Goal: Navigation & Orientation: Find specific page/section

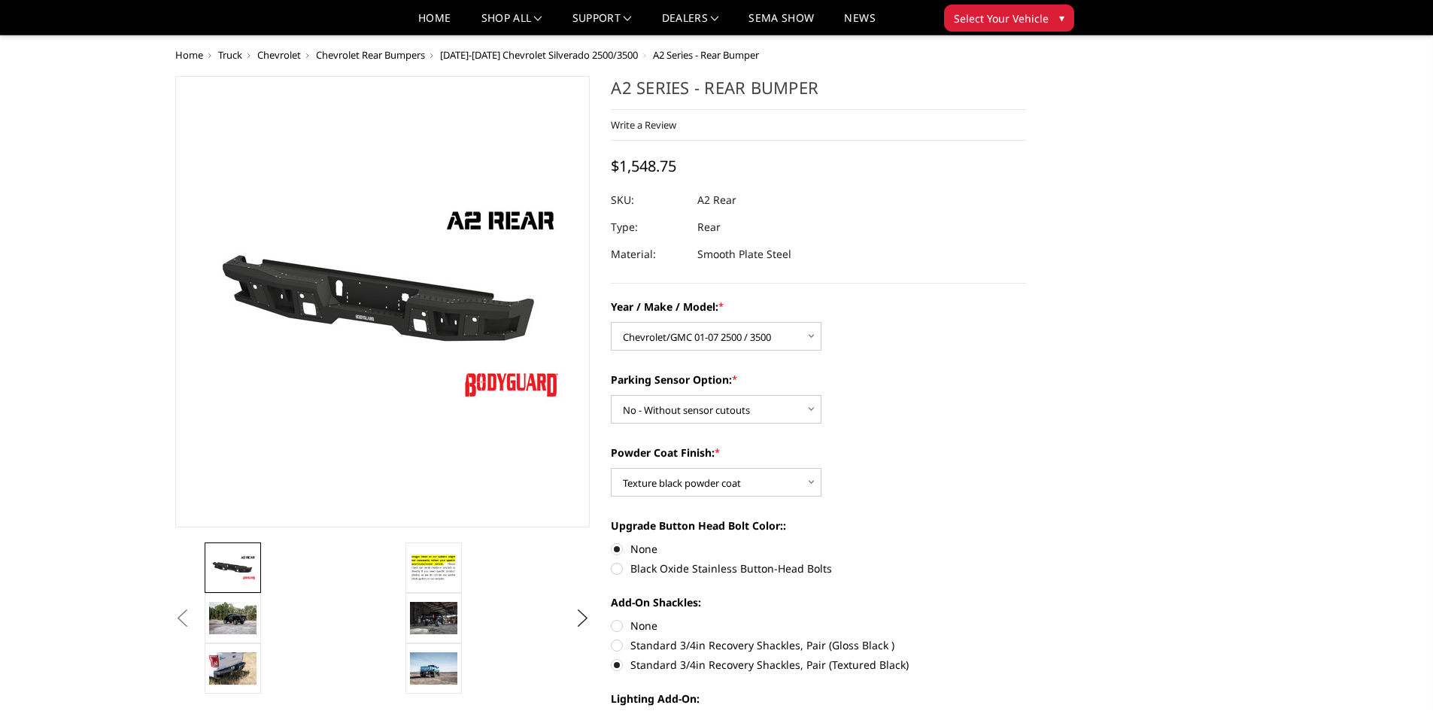
select select "1459"
select select "565"
select select "549"
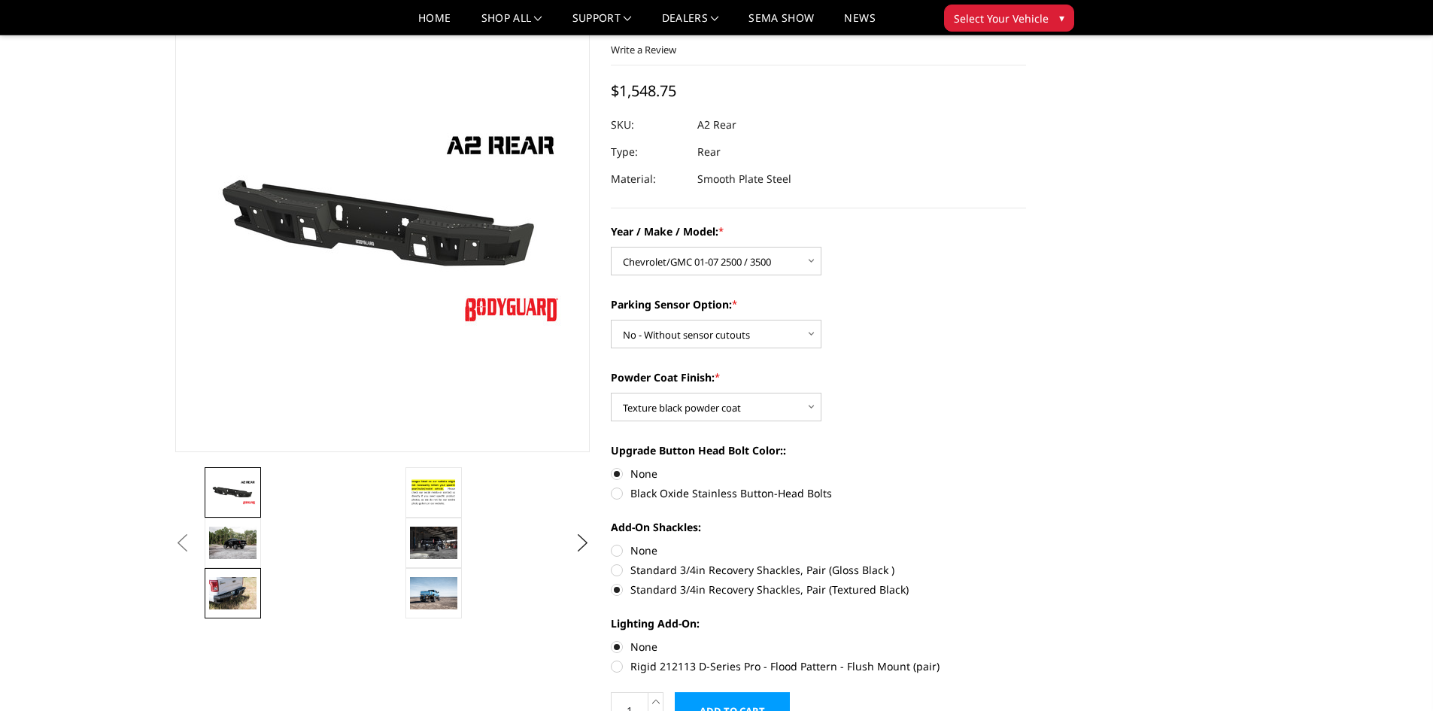
click at [238, 594] on img at bounding box center [232, 593] width 47 height 32
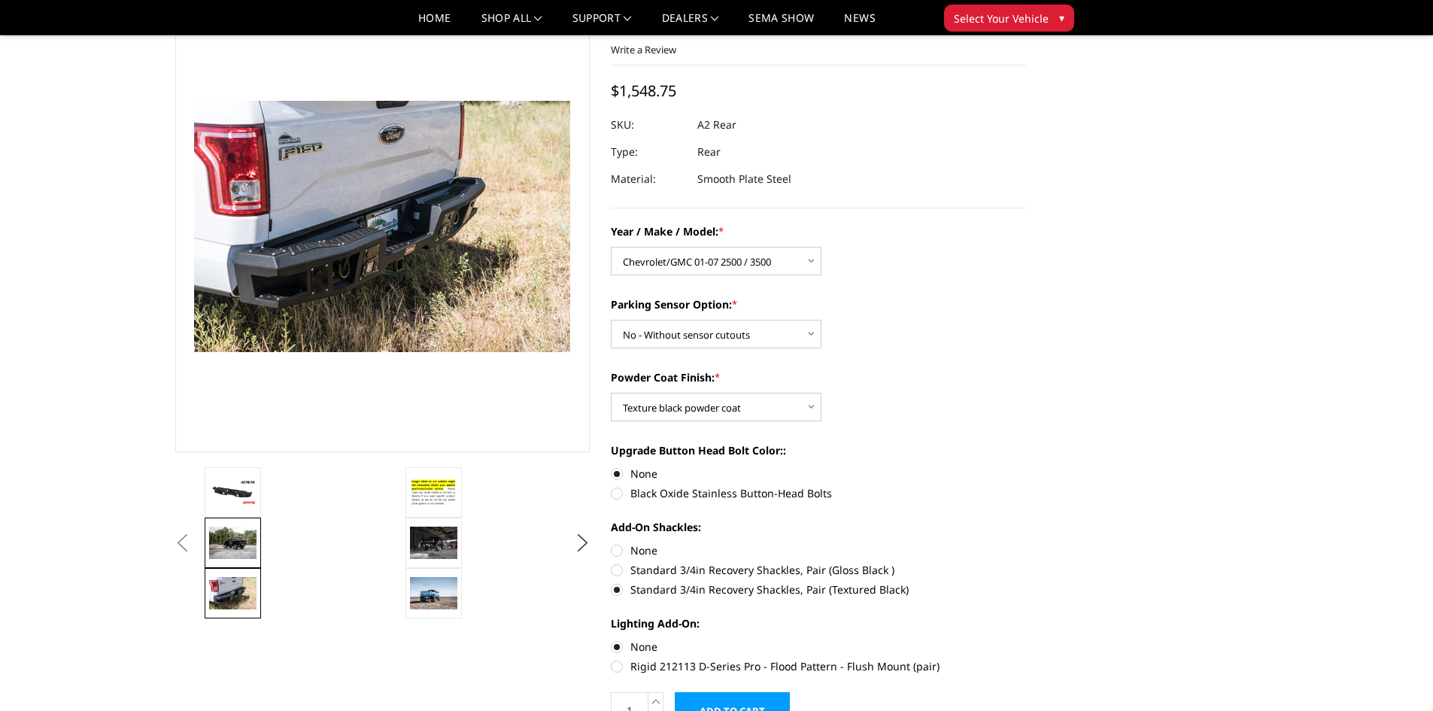
click at [240, 540] on img at bounding box center [232, 543] width 47 height 32
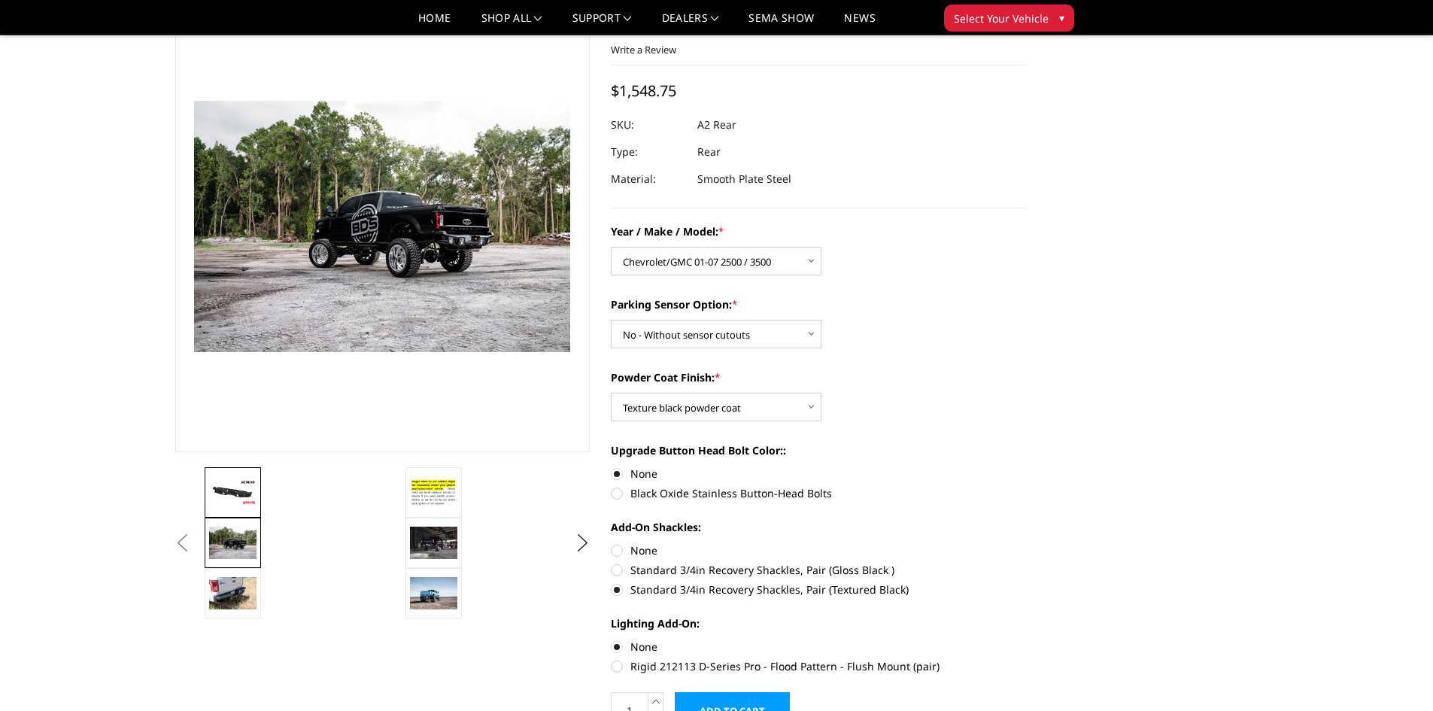
click at [236, 504] on img at bounding box center [232, 492] width 47 height 26
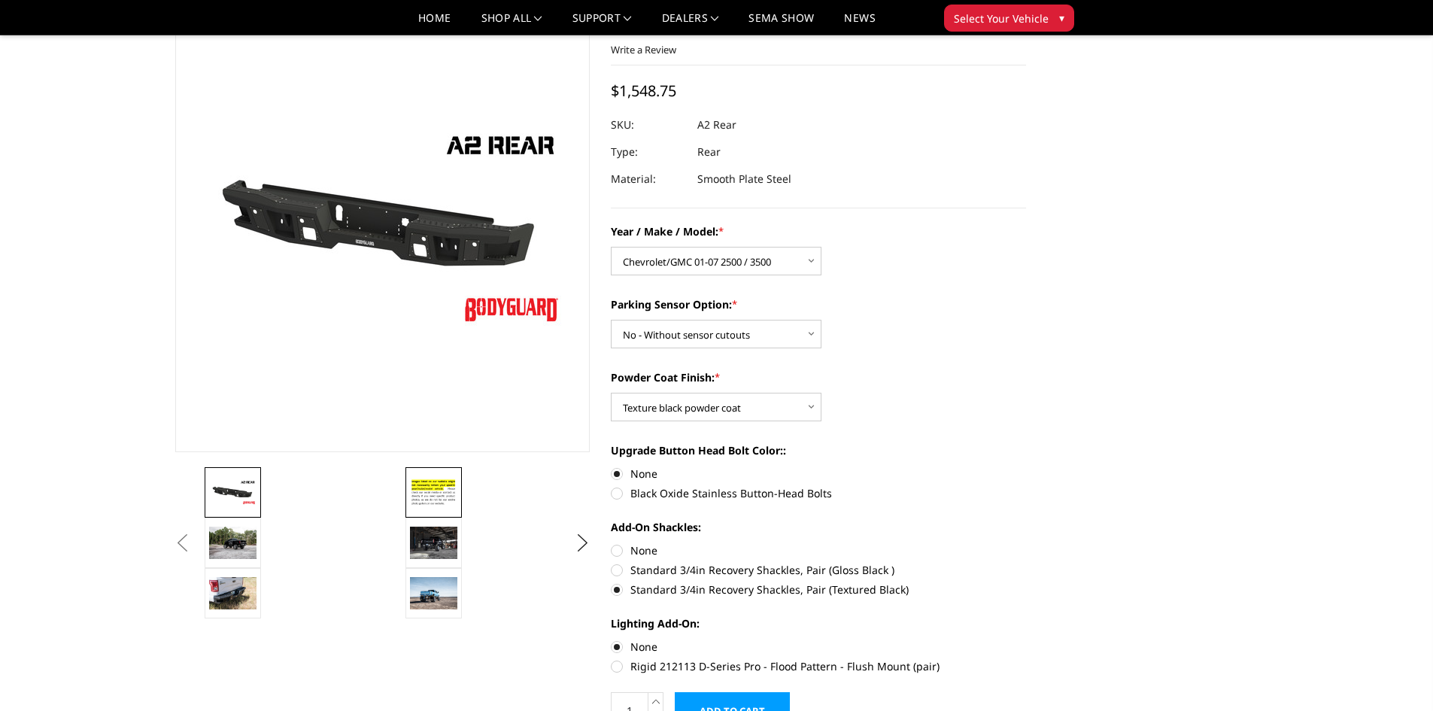
click at [436, 478] on img at bounding box center [433, 492] width 47 height 32
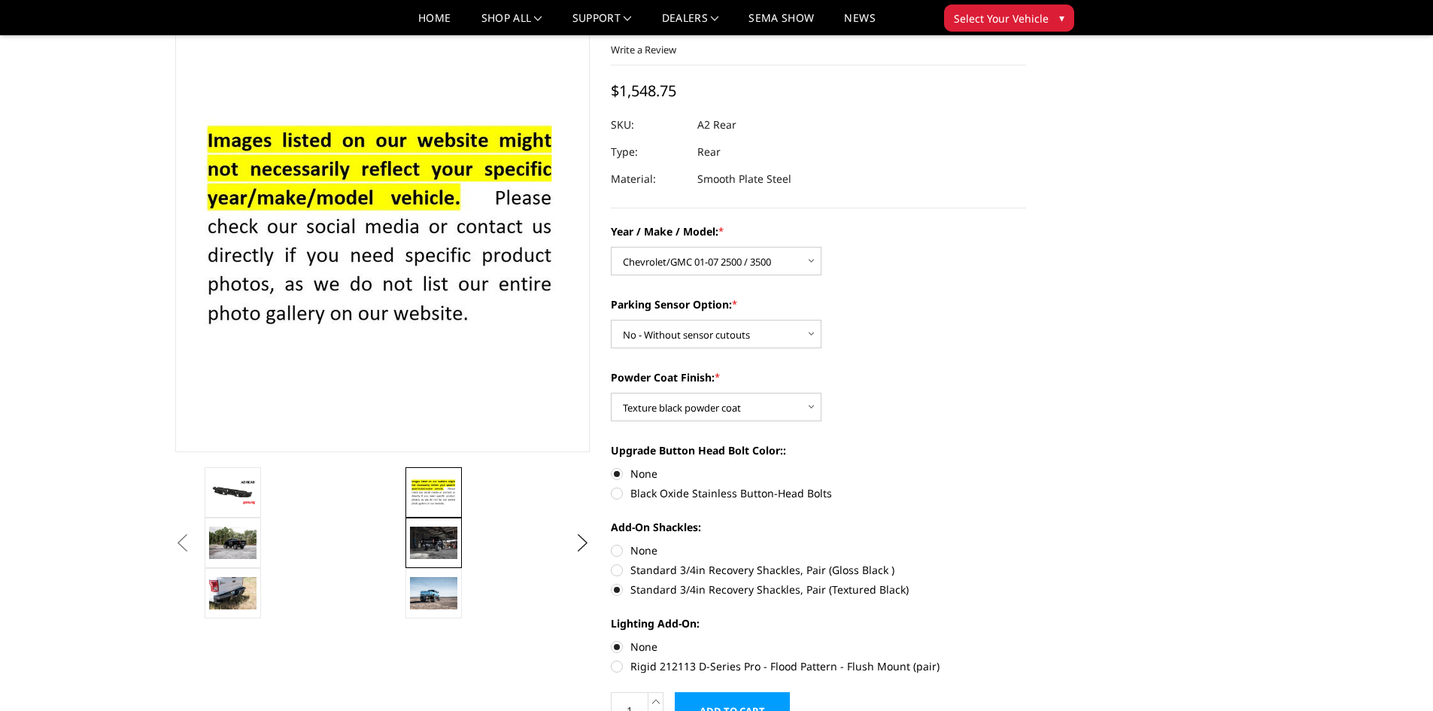
click at [441, 535] on img at bounding box center [433, 543] width 47 height 32
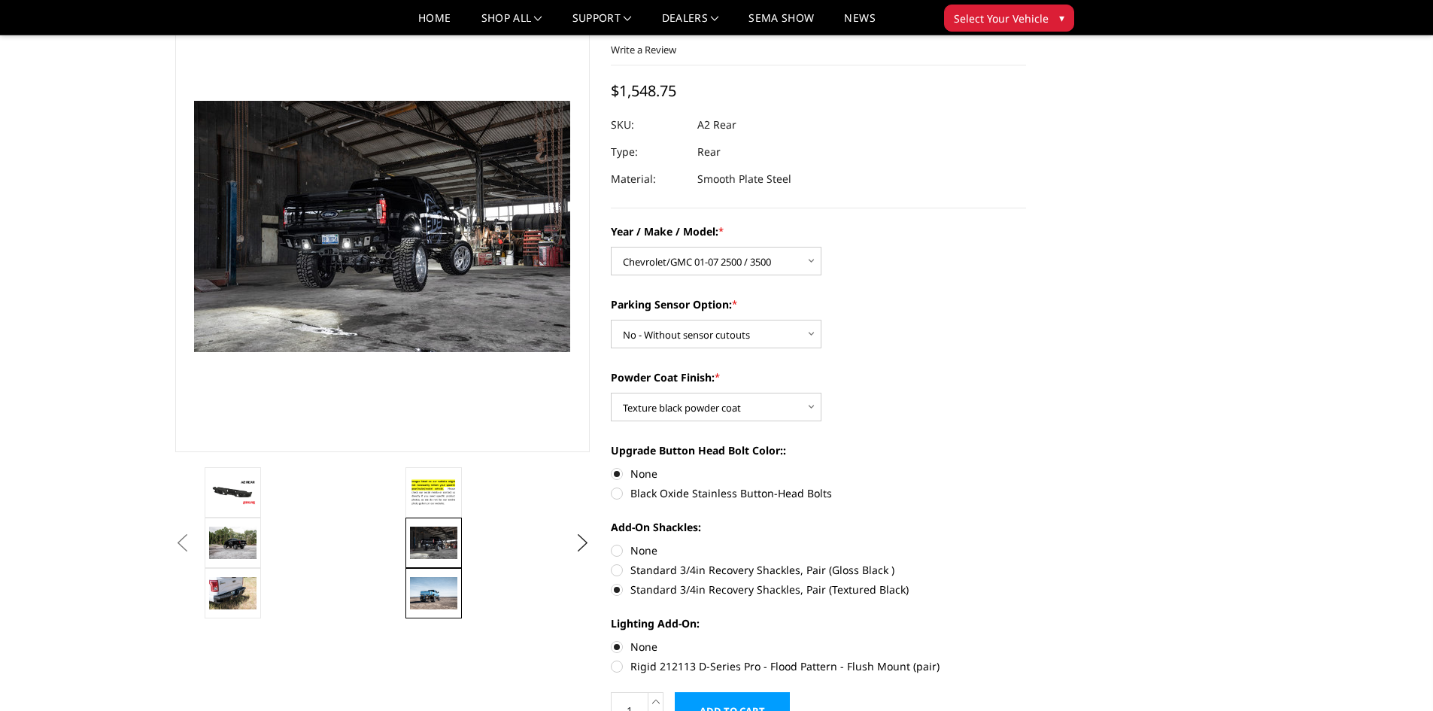
click at [437, 598] on img at bounding box center [433, 593] width 47 height 32
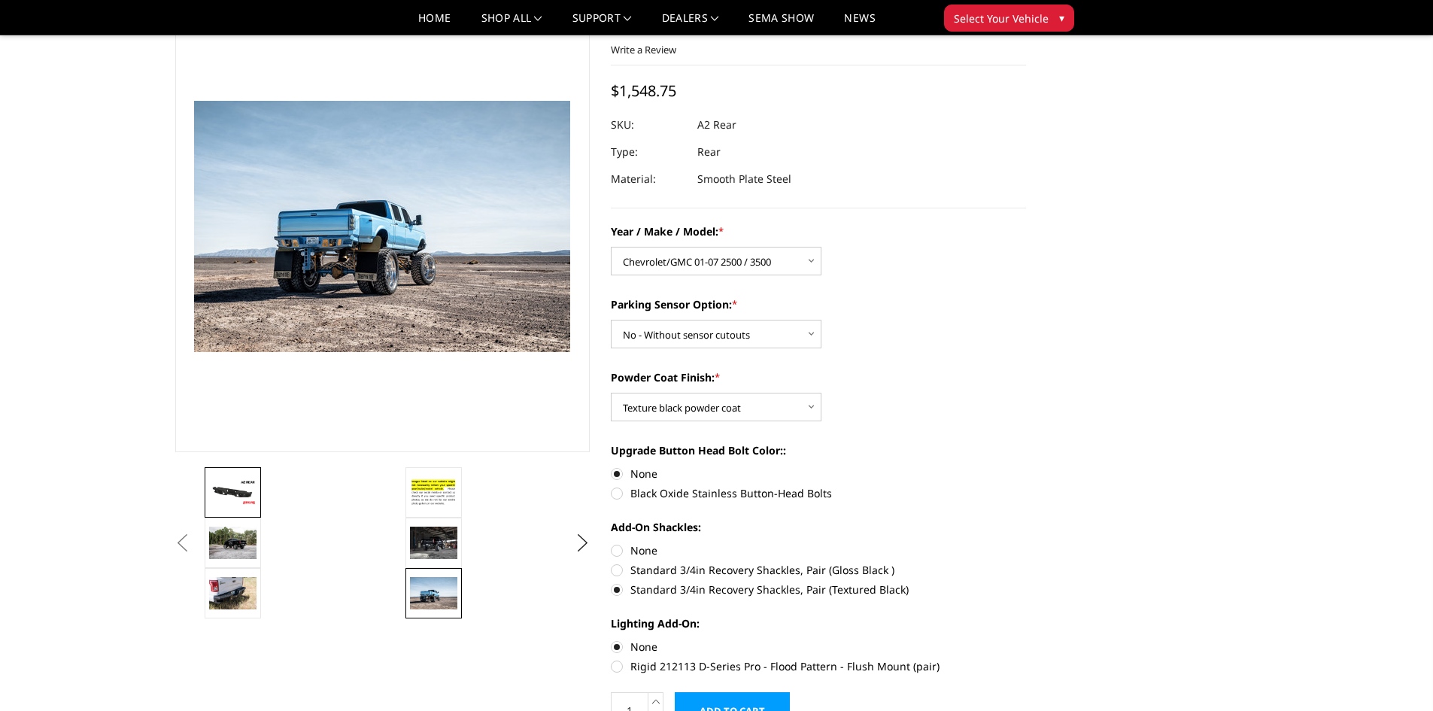
click at [217, 497] on img at bounding box center [232, 492] width 47 height 26
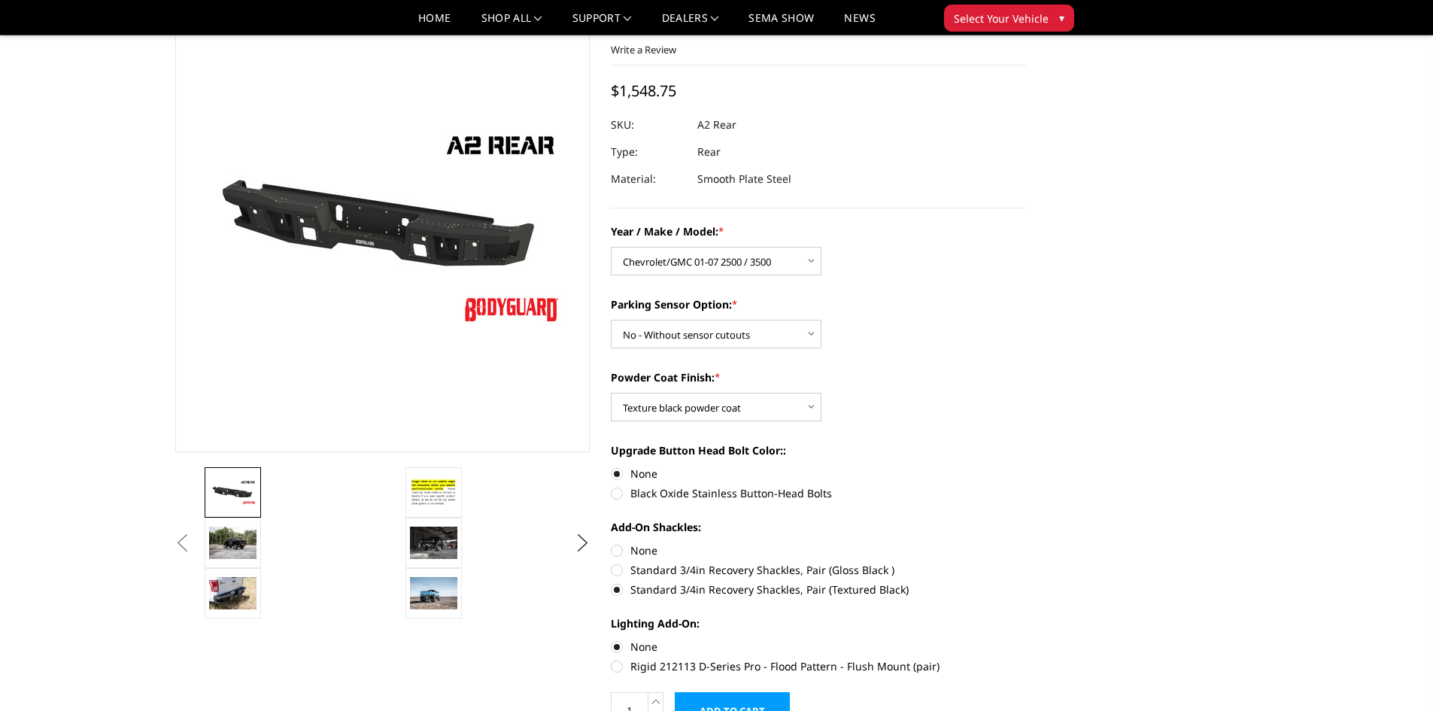
click at [194, 536] on button "Previous" at bounding box center [183, 543] width 23 height 23
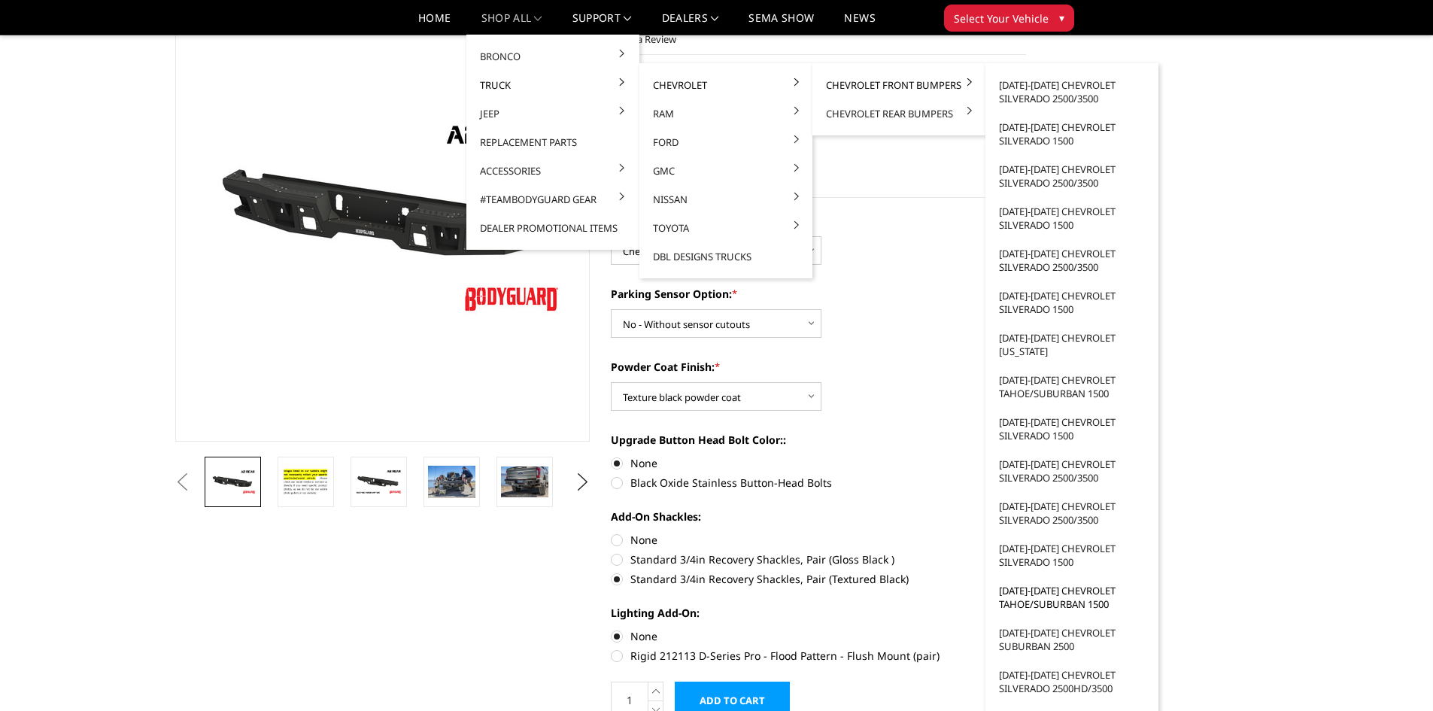
scroll to position [150, 0]
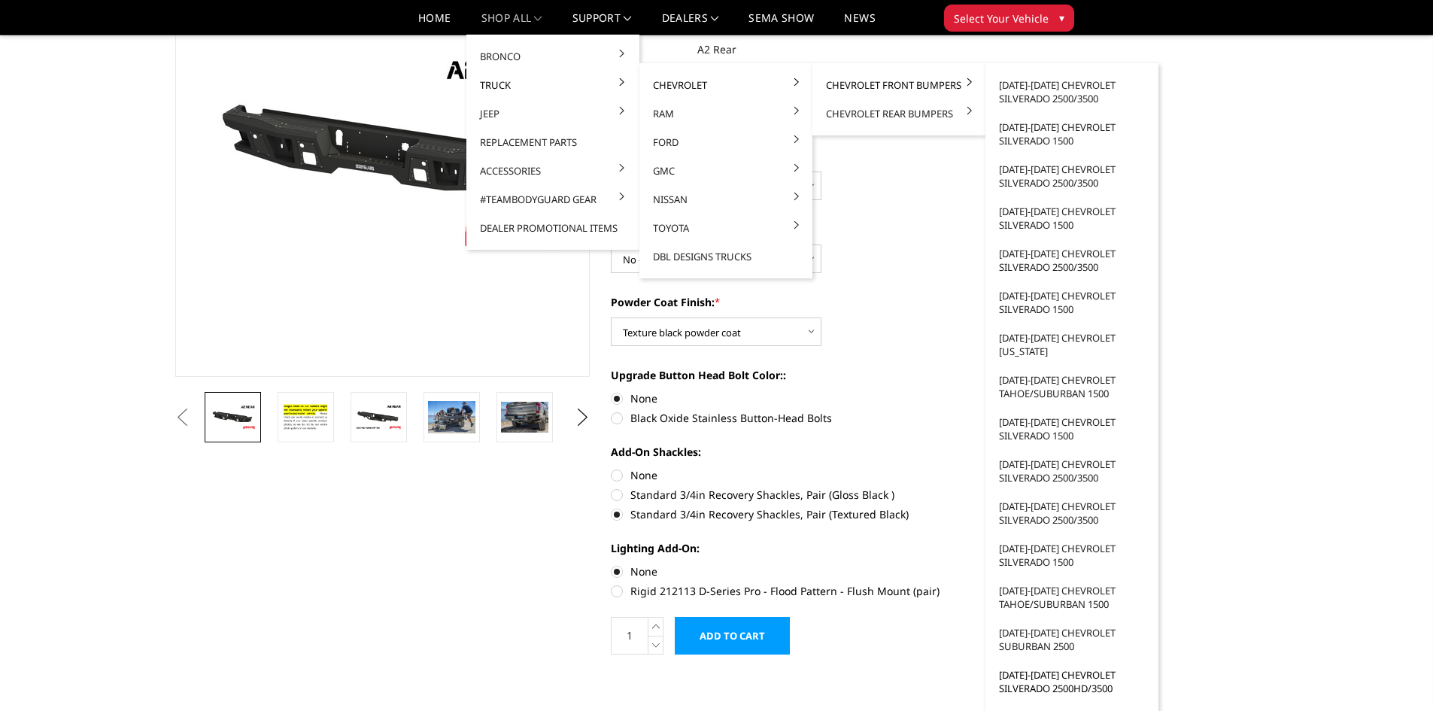
click at [1056, 676] on link "[DATE]-[DATE] Chevrolet Silverado 2500HD/3500" at bounding box center [1071, 681] width 161 height 42
